Goal: Task Accomplishment & Management: Manage account settings

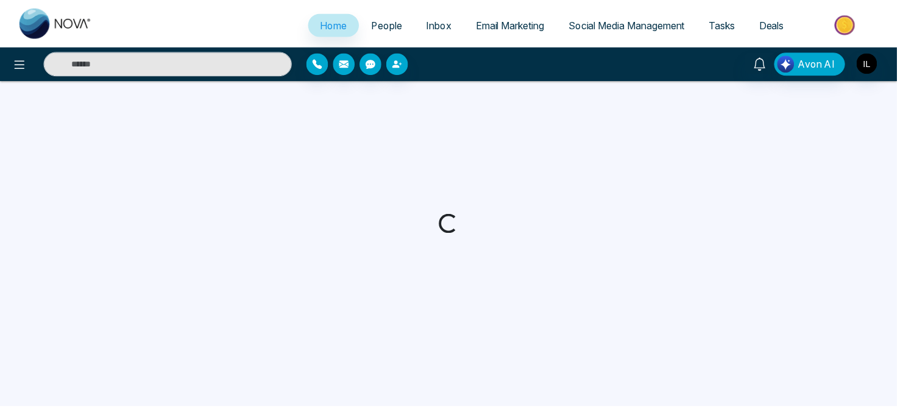
select select "*"
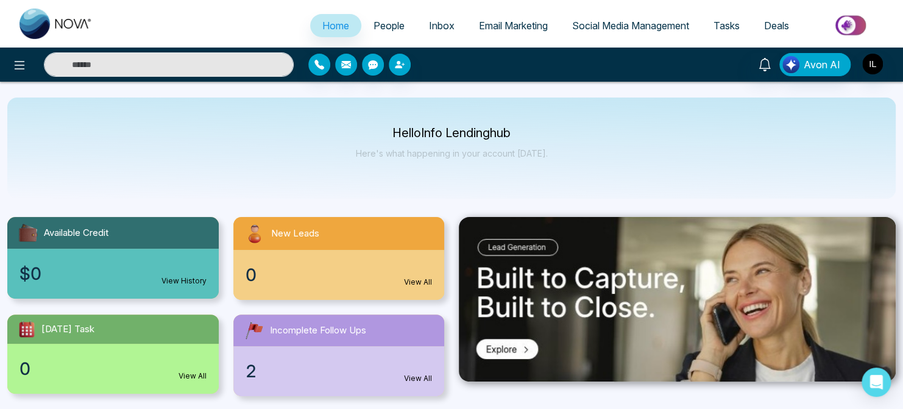
click at [506, 22] on span "Email Marketing" at bounding box center [513, 25] width 69 height 12
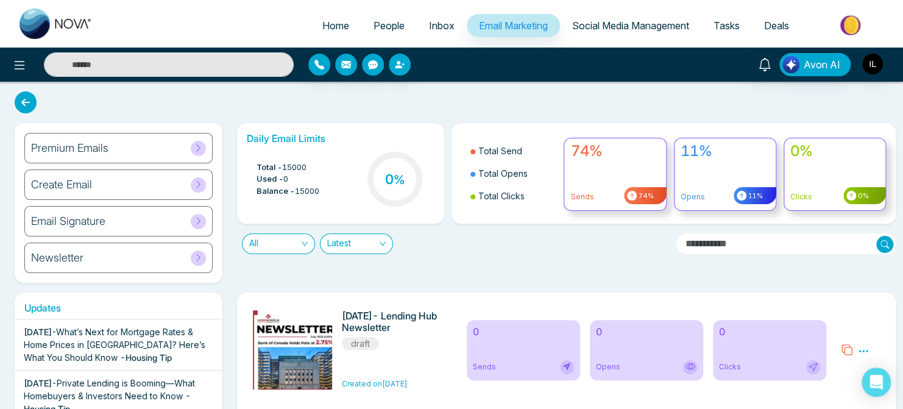
click at [201, 135] on div "Premium Emails" at bounding box center [118, 148] width 188 height 30
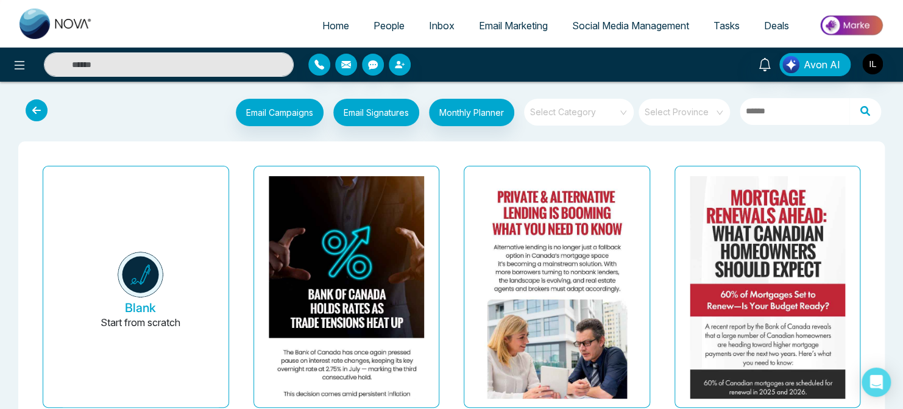
click at [333, 31] on span "Home" at bounding box center [335, 25] width 27 height 12
select select "*"
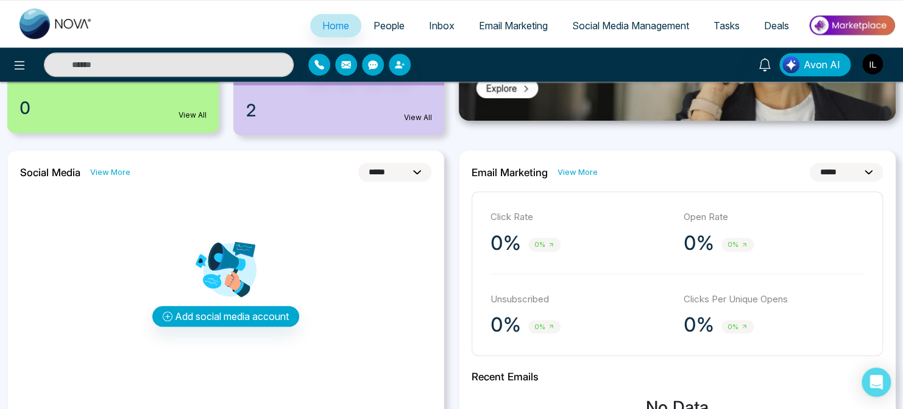
scroll to position [261, 0]
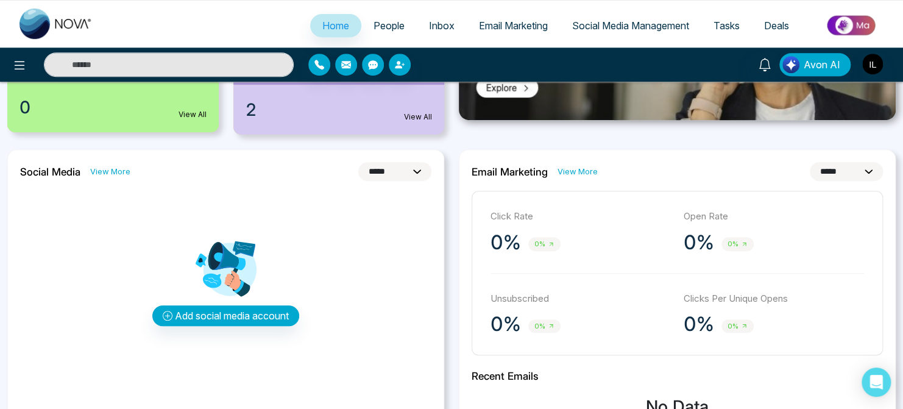
click at [44, 249] on div "Add social media account" at bounding box center [225, 282] width 411 height 183
